Goal: Complete application form: Complete application form

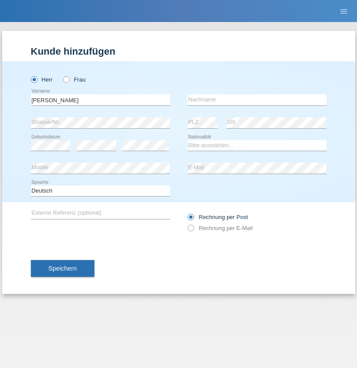
type input "Nicolae"
click at [256, 100] on input "text" at bounding box center [256, 99] width 139 height 11
type input "Trif"
select select "RO"
select select "C"
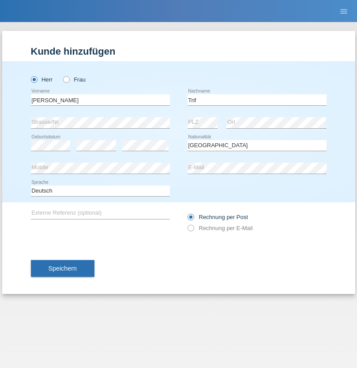
select select "21"
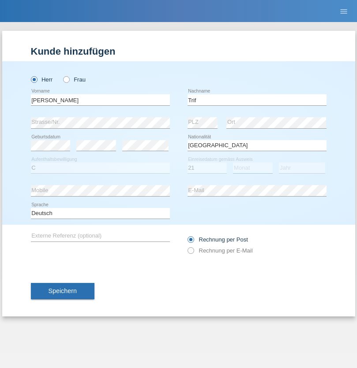
select select "05"
select select "2021"
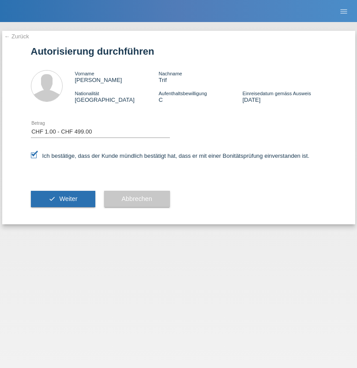
select select "1"
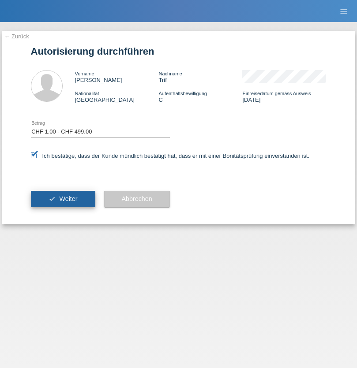
click at [63, 199] on span "Weiter" at bounding box center [68, 198] width 18 height 7
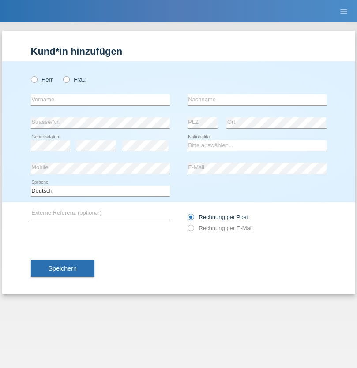
radio input "true"
click at [100, 100] on input "text" at bounding box center [100, 99] width 139 height 11
type input "[PERSON_NAME]"
click at [256, 100] on input "text" at bounding box center [256, 99] width 139 height 11
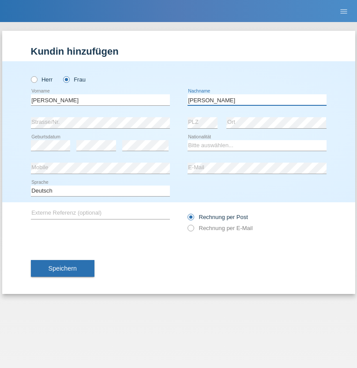
type input "Louis Charles"
select select "HT"
select select "C"
select select "01"
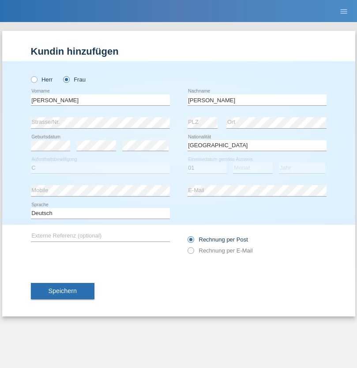
select select "03"
select select "1993"
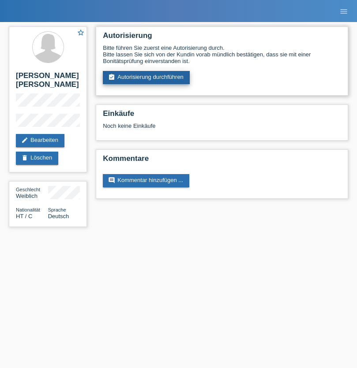
click at [146, 78] on link "assignment_turned_in Autorisierung durchführen" at bounding box center [146, 77] width 87 height 13
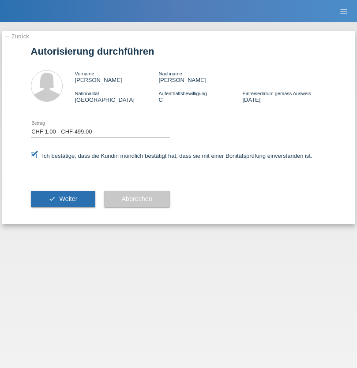
select select "1"
click at [63, 199] on span "Weiter" at bounding box center [68, 198] width 18 height 7
